Goal: Information Seeking & Learning: Get advice/opinions

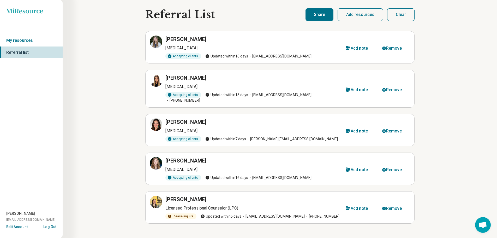
click at [402, 14] on button "Clear" at bounding box center [400, 14] width 27 height 13
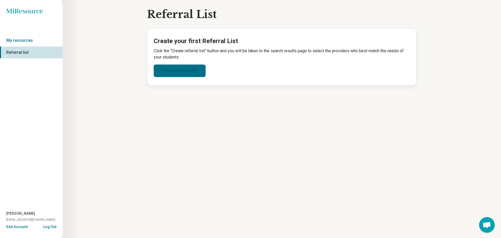
click at [176, 72] on link "Create referral list" at bounding box center [180, 70] width 52 height 13
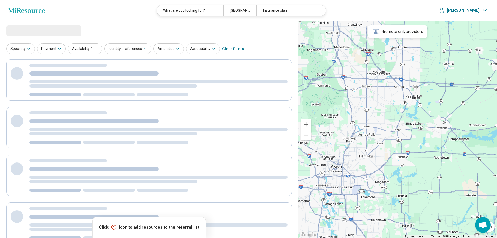
select select "***"
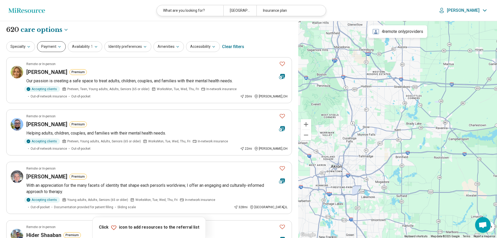
click at [58, 47] on icon "button" at bounding box center [59, 47] width 4 height 4
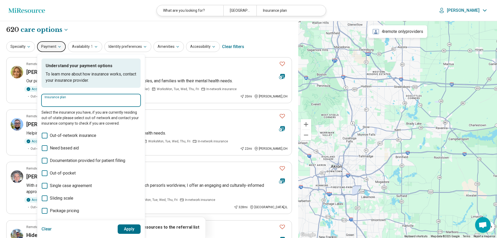
click at [79, 100] on input "Insurance plan" at bounding box center [91, 102] width 93 height 6
click at [65, 117] on div "Medical Mutual" at bounding box center [60, 116] width 38 height 10
type input "**********"
click at [132, 230] on button "Apply" at bounding box center [129, 228] width 23 height 9
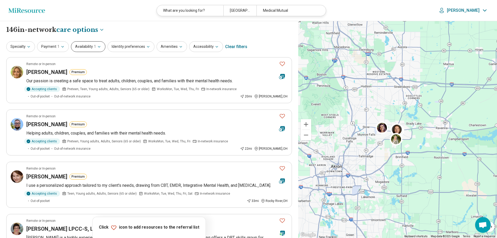
click at [99, 46] on icon "button" at bounding box center [99, 47] width 4 height 4
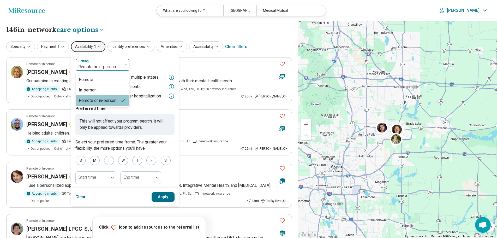
click at [98, 67] on div at bounding box center [99, 66] width 43 height 7
click at [93, 78] on div "Remote" at bounding box center [103, 79] width 54 height 10
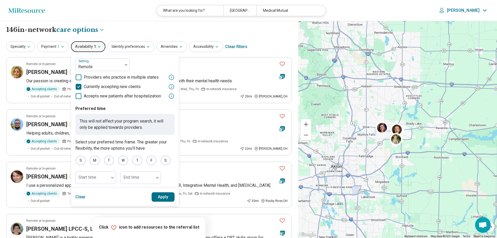
click at [158, 197] on button "Apply" at bounding box center [163, 196] width 23 height 9
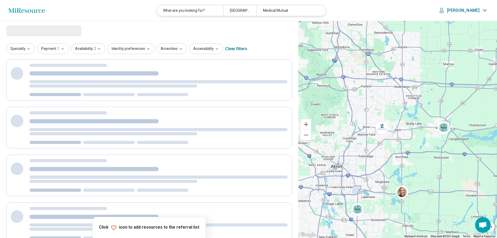
select select "***"
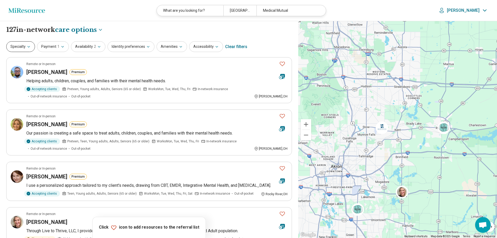
click at [29, 47] on icon "button" at bounding box center [29, 47] width 4 height 4
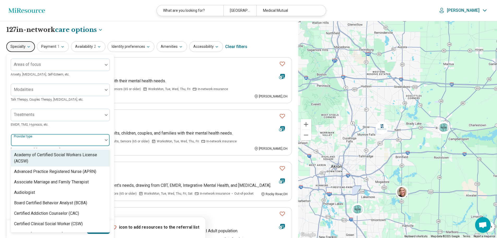
click at [106, 141] on img at bounding box center [106, 140] width 3 height 2
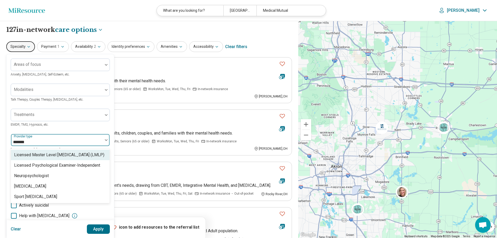
type input "********"
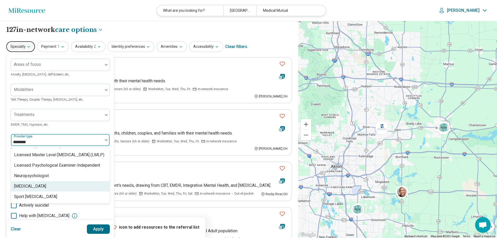
click at [33, 188] on div "[MEDICAL_DATA]" at bounding box center [30, 186] width 32 height 6
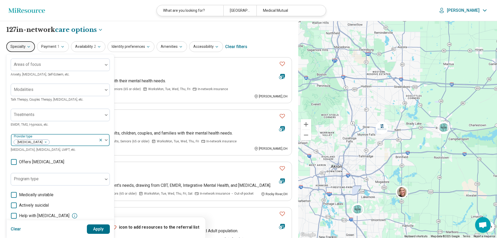
click at [107, 139] on img at bounding box center [106, 140] width 3 height 2
click at [100, 226] on button "Apply" at bounding box center [98, 228] width 23 height 9
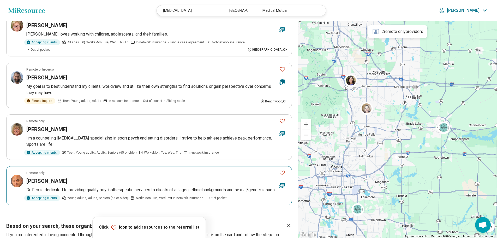
scroll to position [209, 0]
click at [43, 178] on h3 "[PERSON_NAME]" at bounding box center [46, 181] width 41 height 7
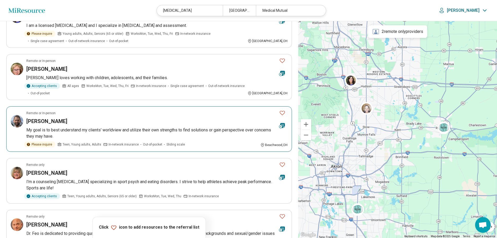
scroll to position [156, 0]
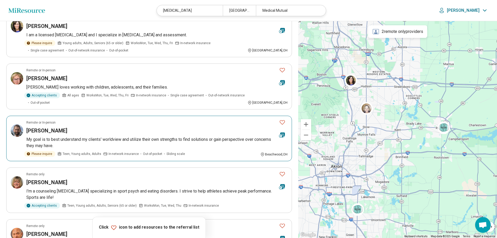
click at [46, 127] on h3 "Eric Kortanek" at bounding box center [46, 130] width 41 height 7
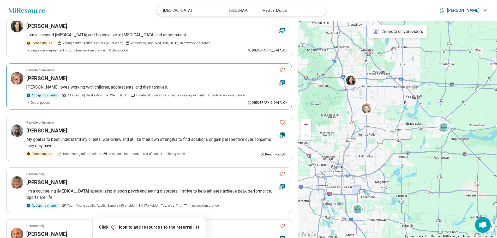
click at [57, 75] on h3 "Elizabeth Holmes" at bounding box center [46, 78] width 41 height 7
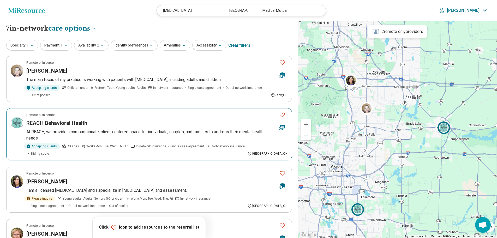
scroll to position [0, 0]
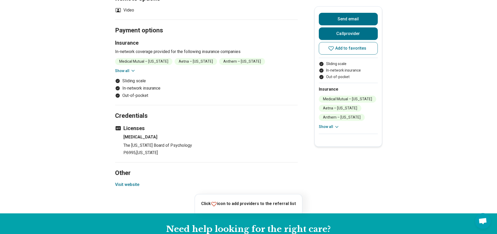
scroll to position [391, 0]
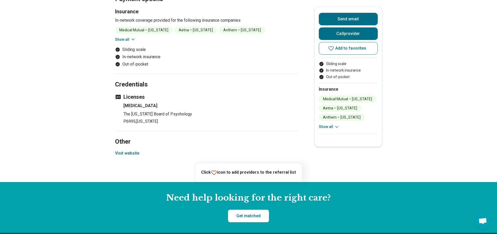
click at [136, 150] on button "Visit website" at bounding box center [127, 153] width 24 height 6
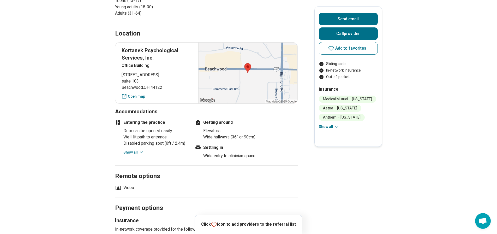
scroll to position [0, 0]
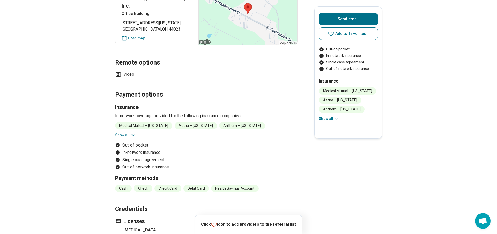
scroll to position [469, 0]
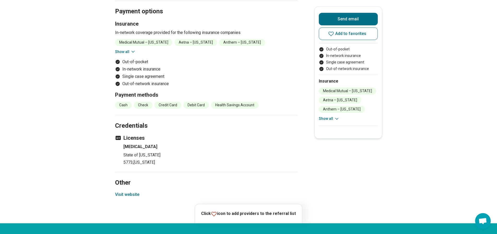
click at [131, 191] on button "Visit website" at bounding box center [127, 194] width 24 height 6
